Goal: Transaction & Acquisition: Obtain resource

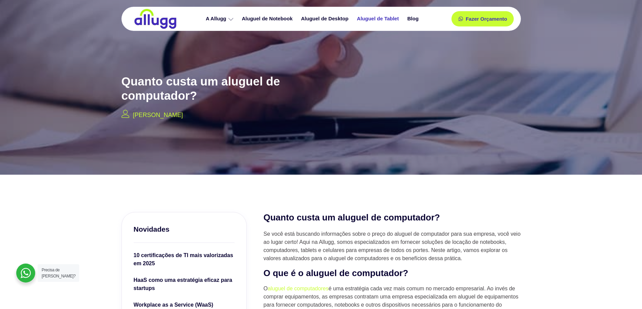
click at [390, 18] on link "Aluguel de Tablet" at bounding box center [379, 19] width 50 height 12
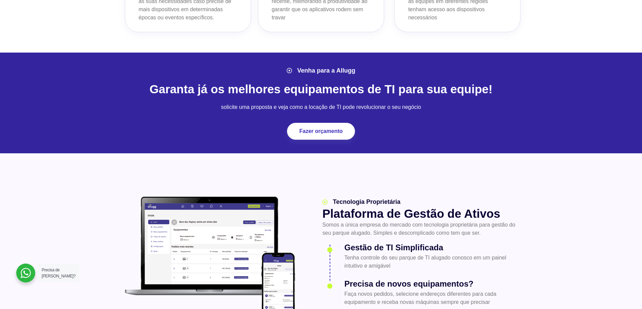
scroll to position [745, 0]
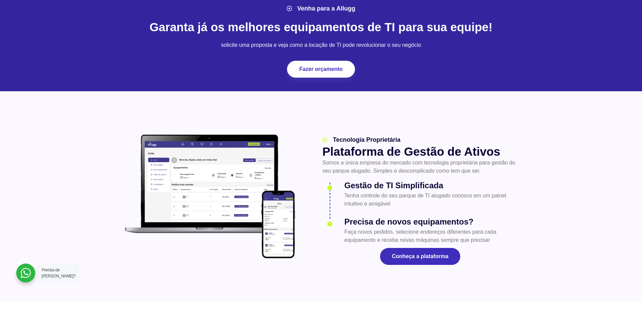
click at [428, 258] on span "Conheça a plataforma" at bounding box center [420, 255] width 57 height 5
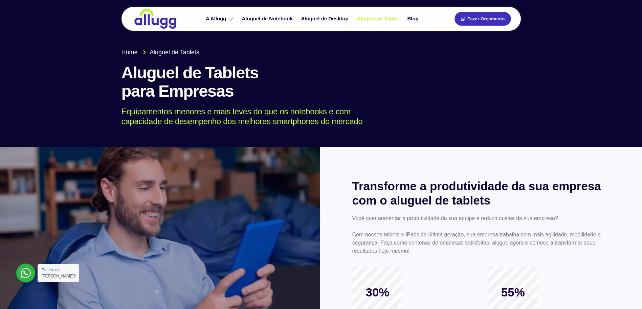
click at [481, 18] on span "Fazer Orçamento" at bounding box center [486, 19] width 37 height 5
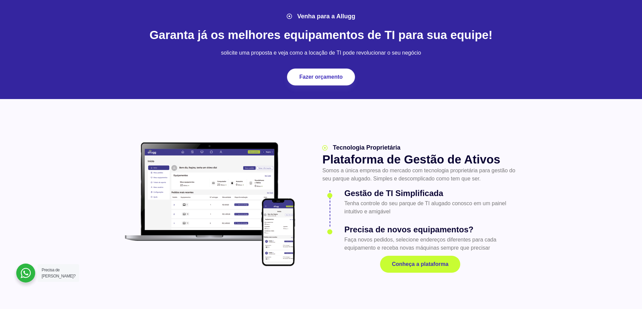
scroll to position [745, 0]
